Goal: Find contact information: Find contact information

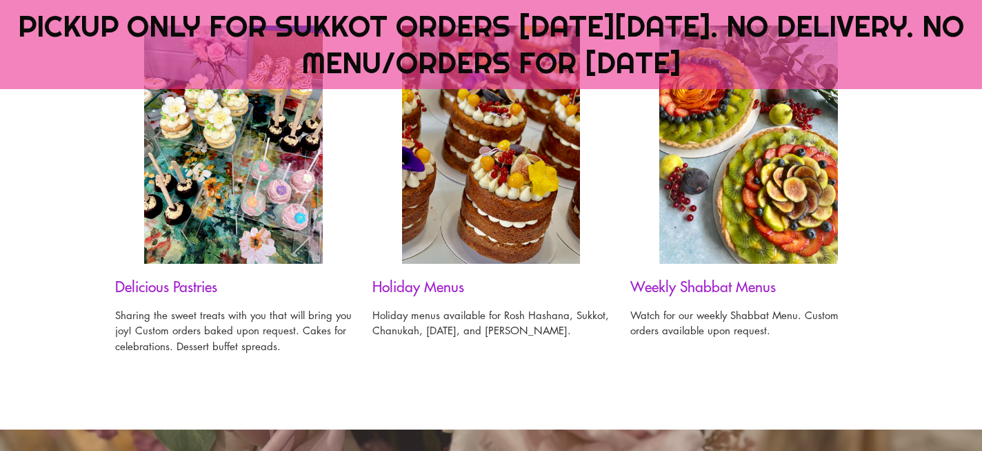
scroll to position [1162, 0]
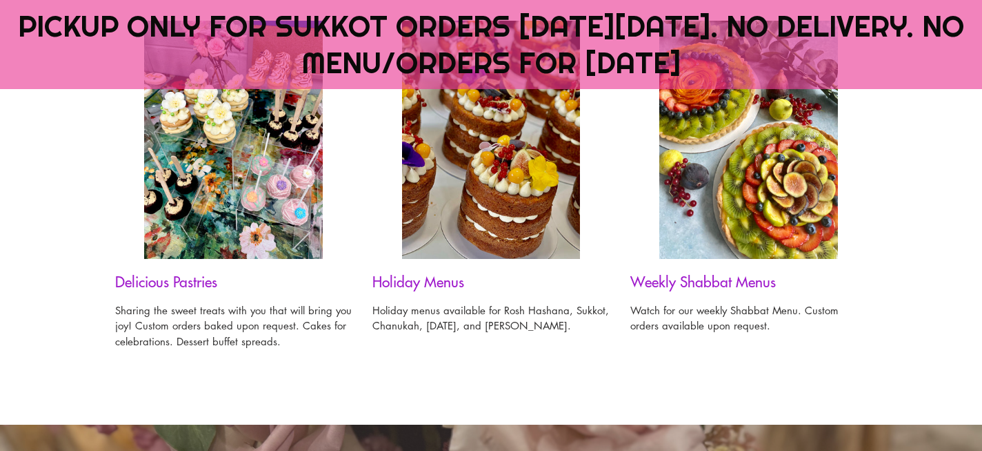
click at [295, 183] on img at bounding box center [233, 140] width 179 height 238
click at [206, 279] on h3 "Delicious Pastries" at bounding box center [233, 281] width 237 height 17
click at [217, 228] on img at bounding box center [233, 140] width 179 height 238
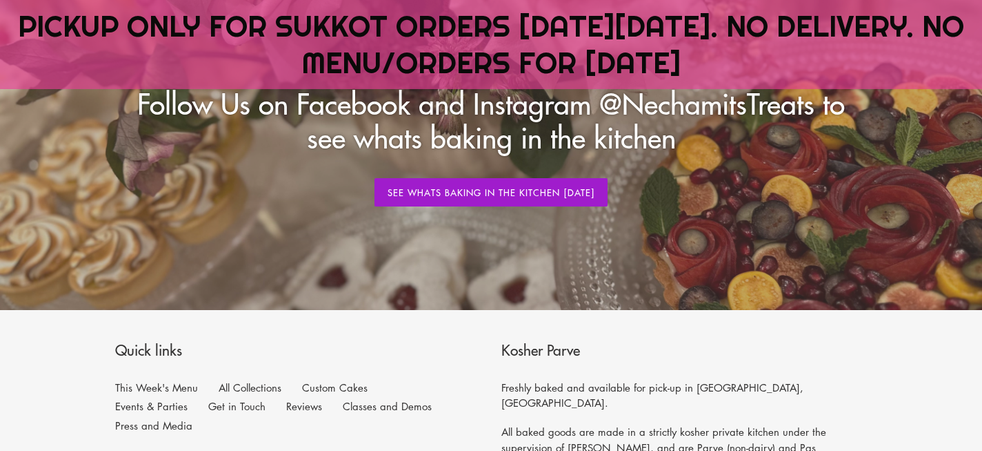
scroll to position [1608, 0]
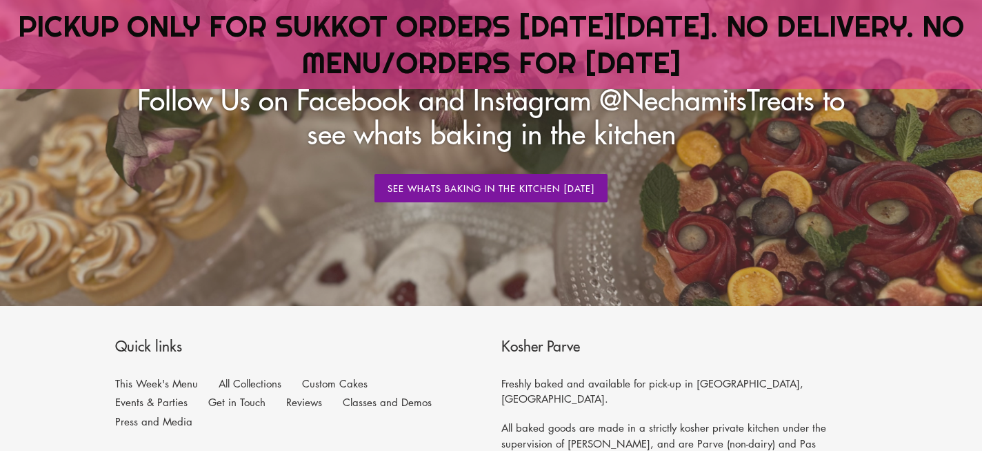
click at [447, 182] on link "See whats Baking in the Kitchen [DATE]" at bounding box center [491, 188] width 233 height 29
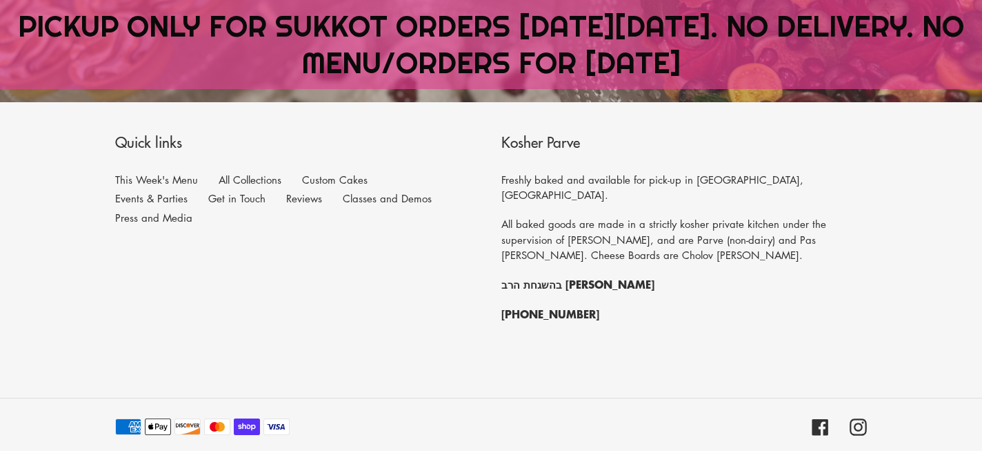
scroll to position [1838, 0]
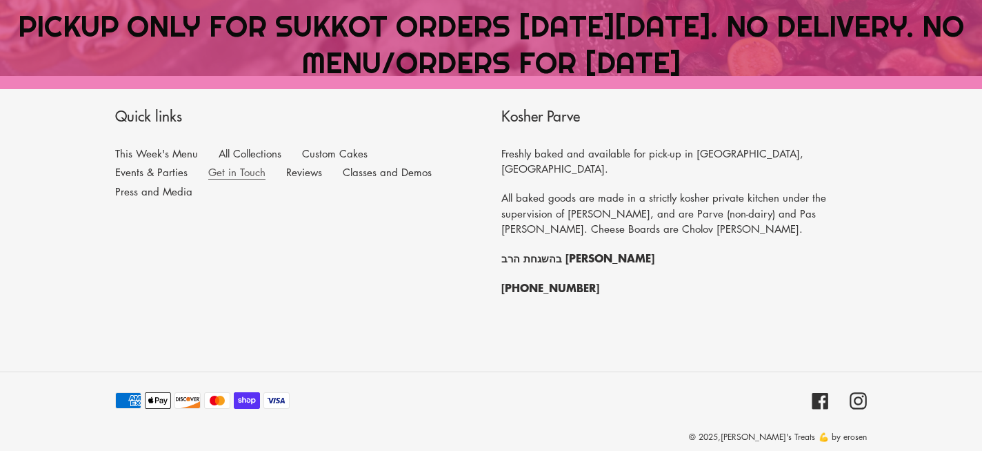
click at [208, 172] on link "Get in Touch" at bounding box center [236, 172] width 57 height 14
